Goal: Find specific page/section

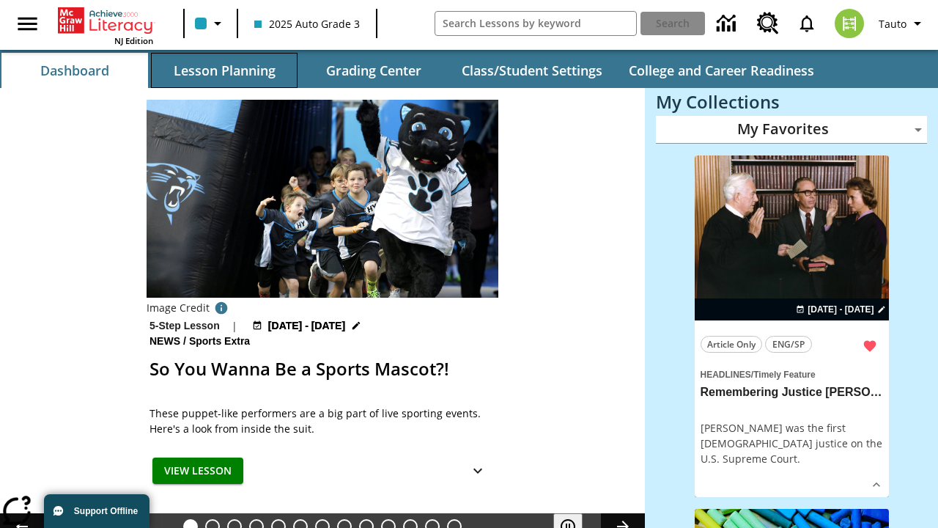
click at [224, 70] on button "Lesson Planning" at bounding box center [224, 70] width 147 height 35
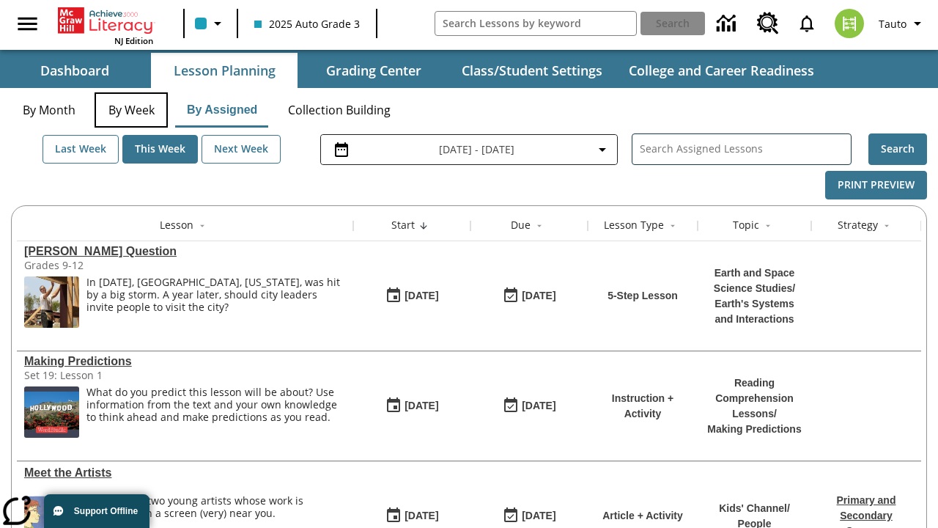
click at [131, 110] on button "By Week" at bounding box center [131, 109] width 73 height 35
